Goal: Task Accomplishment & Management: Manage account settings

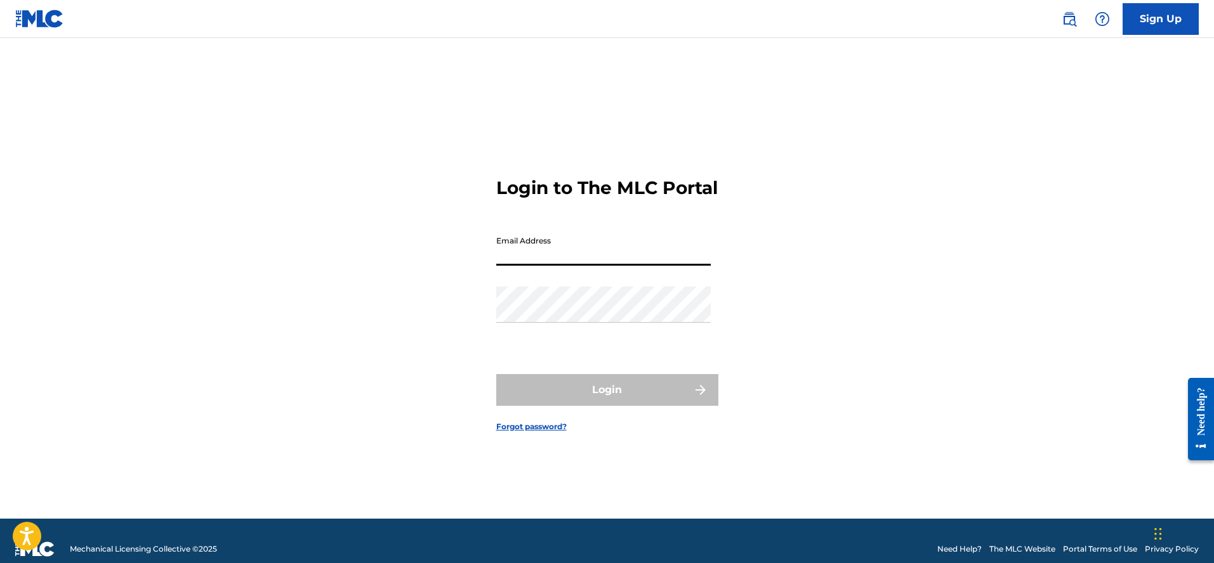
click at [596, 255] on input "Email Address" at bounding box center [603, 248] width 214 height 36
type input "[EMAIL_ADDRESS][DOMAIN_NAME]"
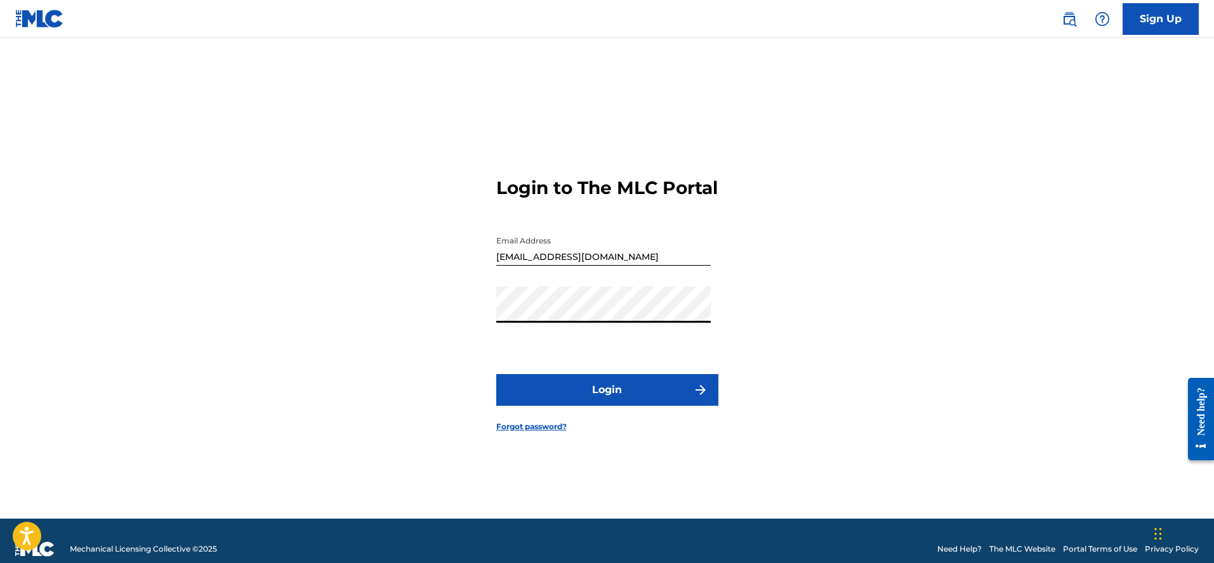
click at [615, 391] on button "Login" at bounding box center [607, 390] width 222 height 32
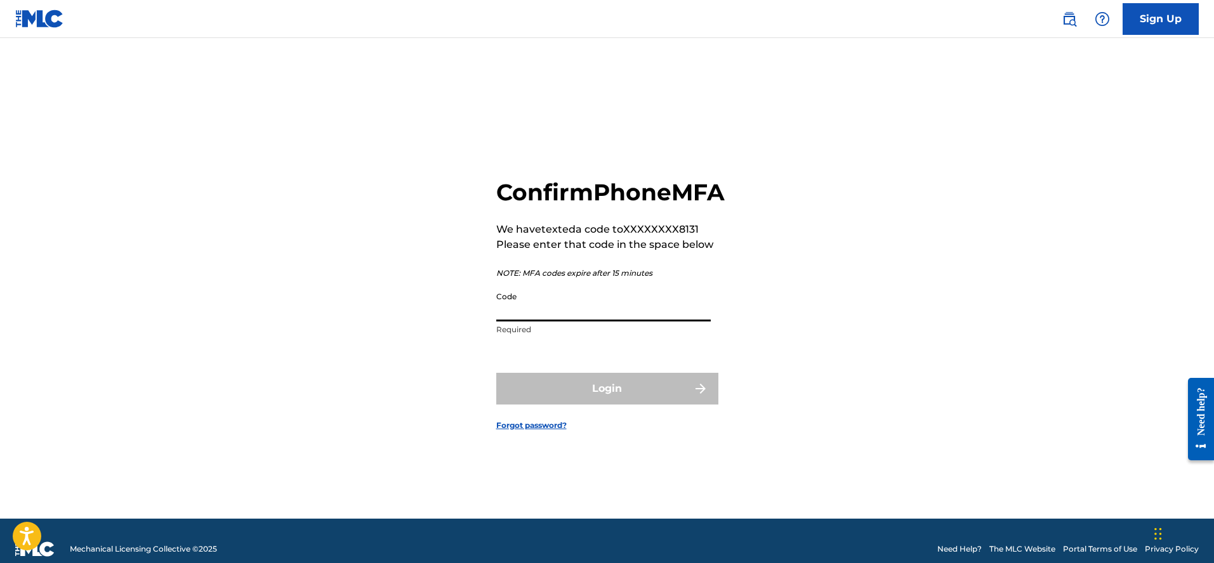
click at [612, 322] on input "Code" at bounding box center [603, 303] width 214 height 36
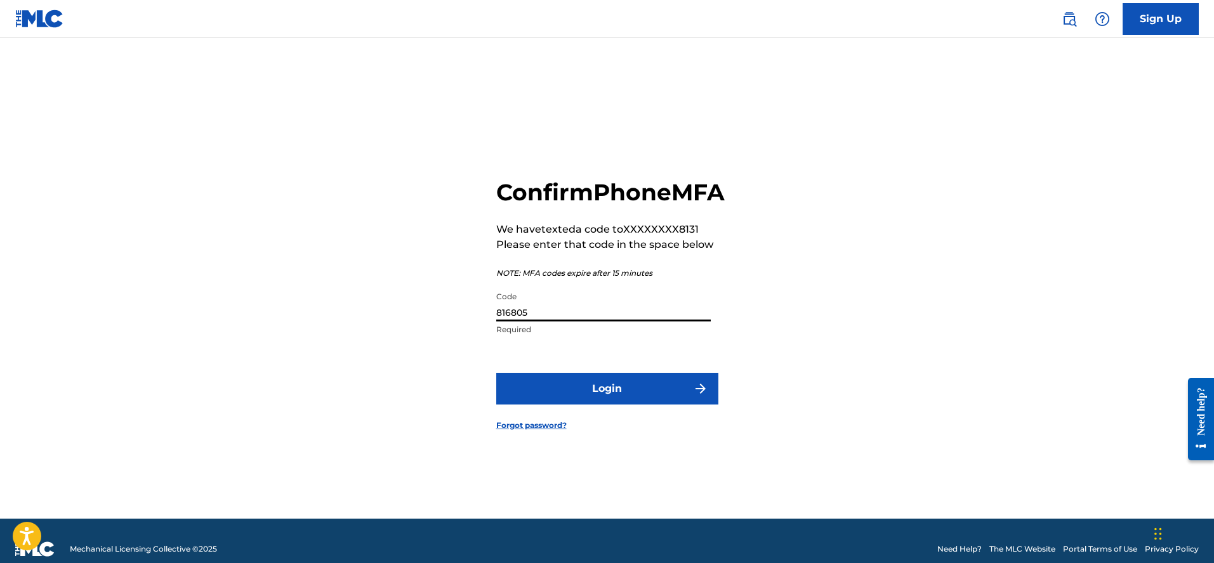
type input "816805"
click at [628, 405] on button "Login" at bounding box center [607, 389] width 222 height 32
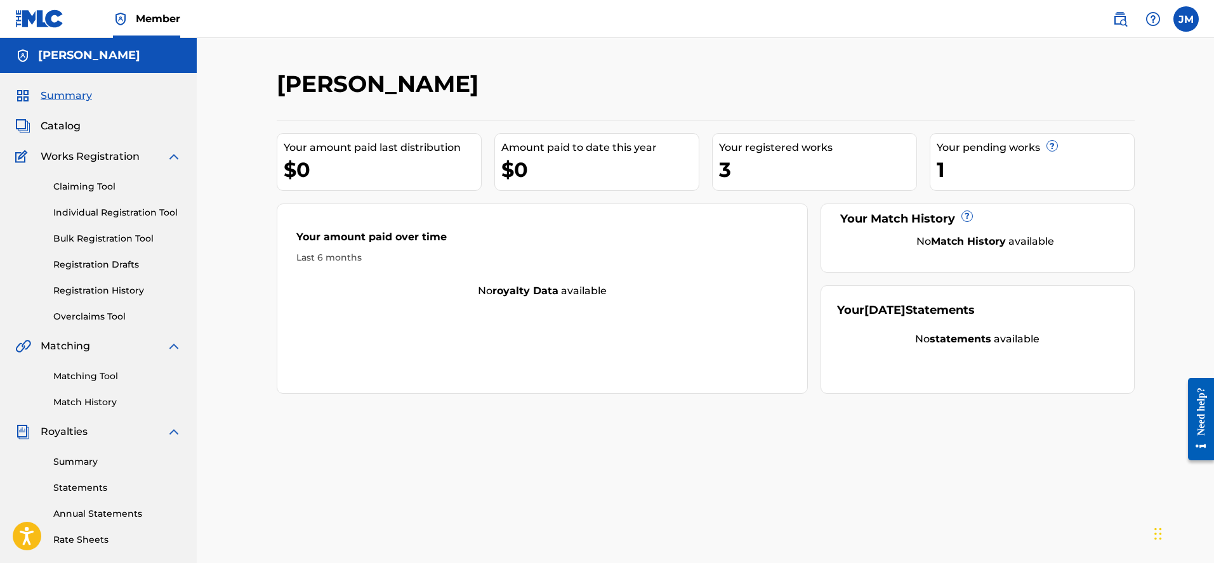
click at [940, 174] on div "1" at bounding box center [1034, 169] width 197 height 29
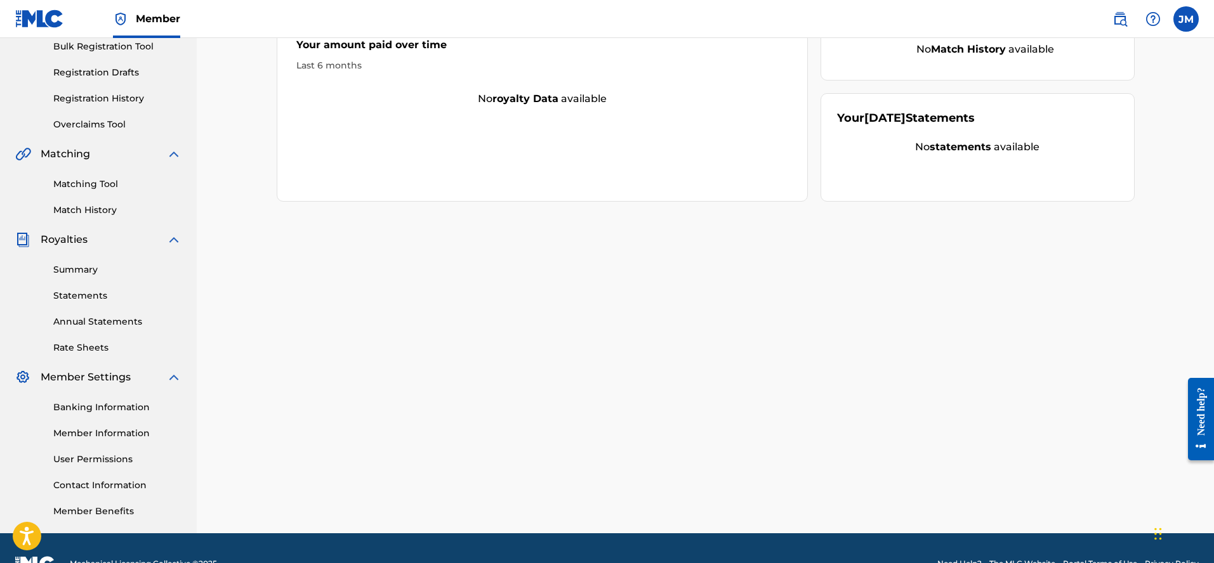
scroll to position [223, 0]
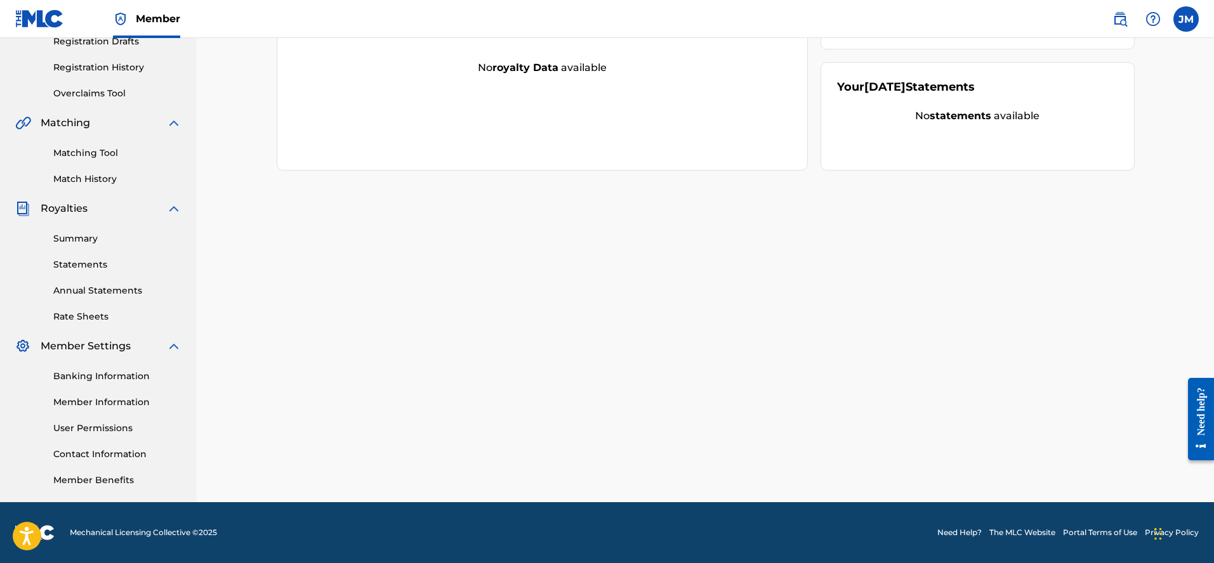
click at [118, 376] on link "Banking Information" at bounding box center [117, 376] width 128 height 13
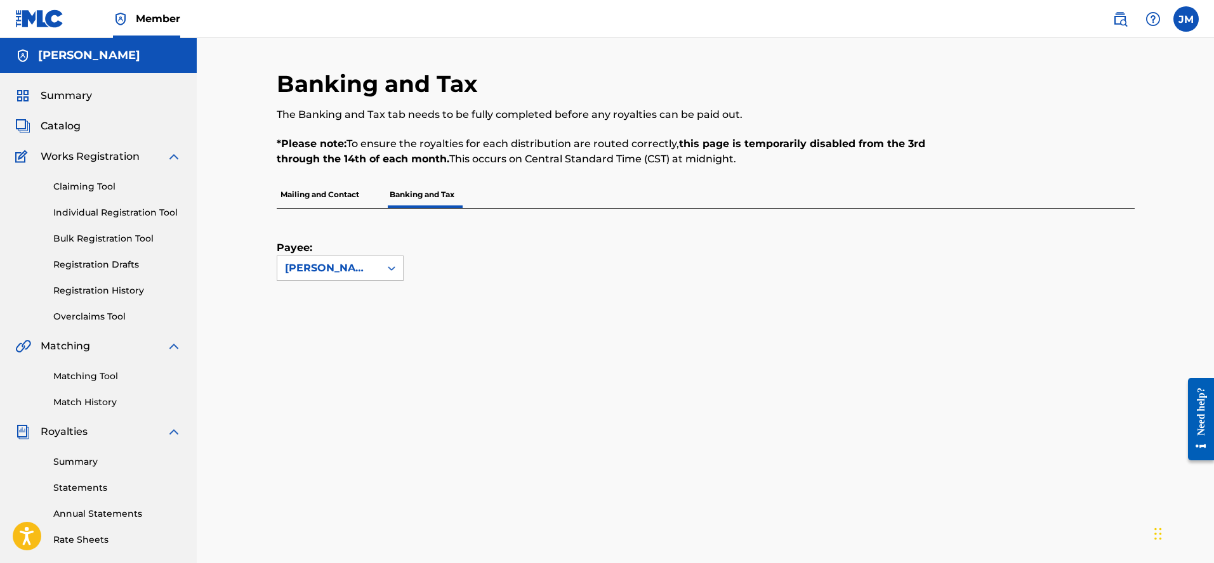
click at [72, 128] on span "Catalog" at bounding box center [61, 126] width 40 height 15
